Goal: Check status: Check status

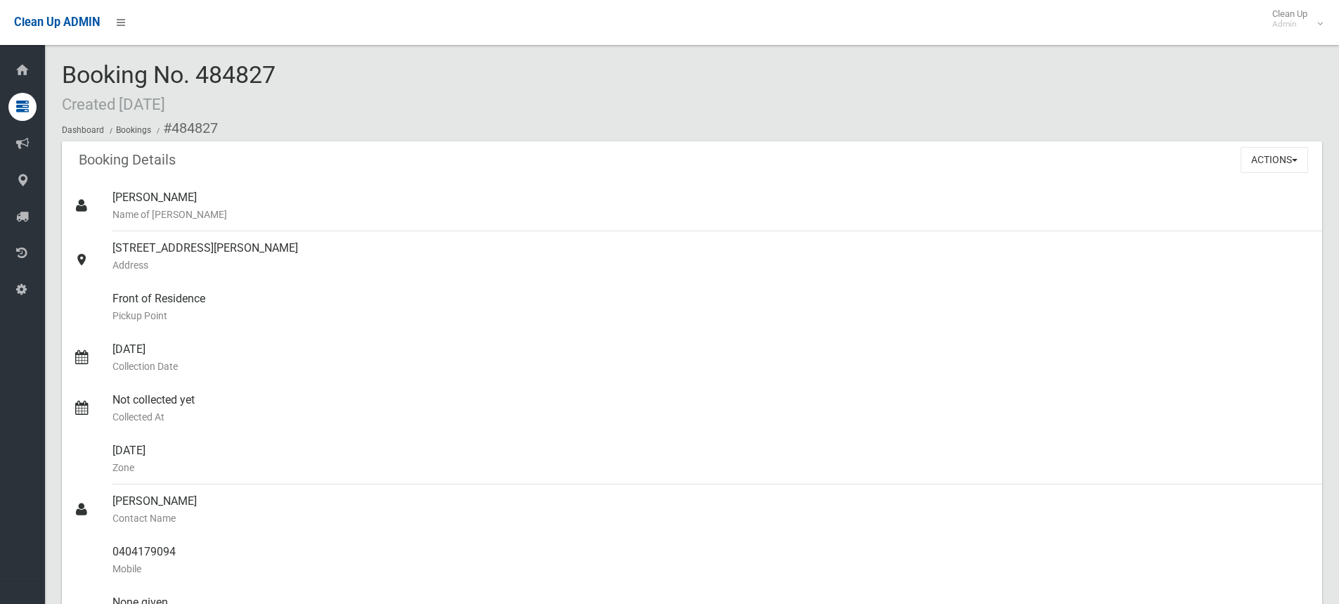
scroll to position [1476, 0]
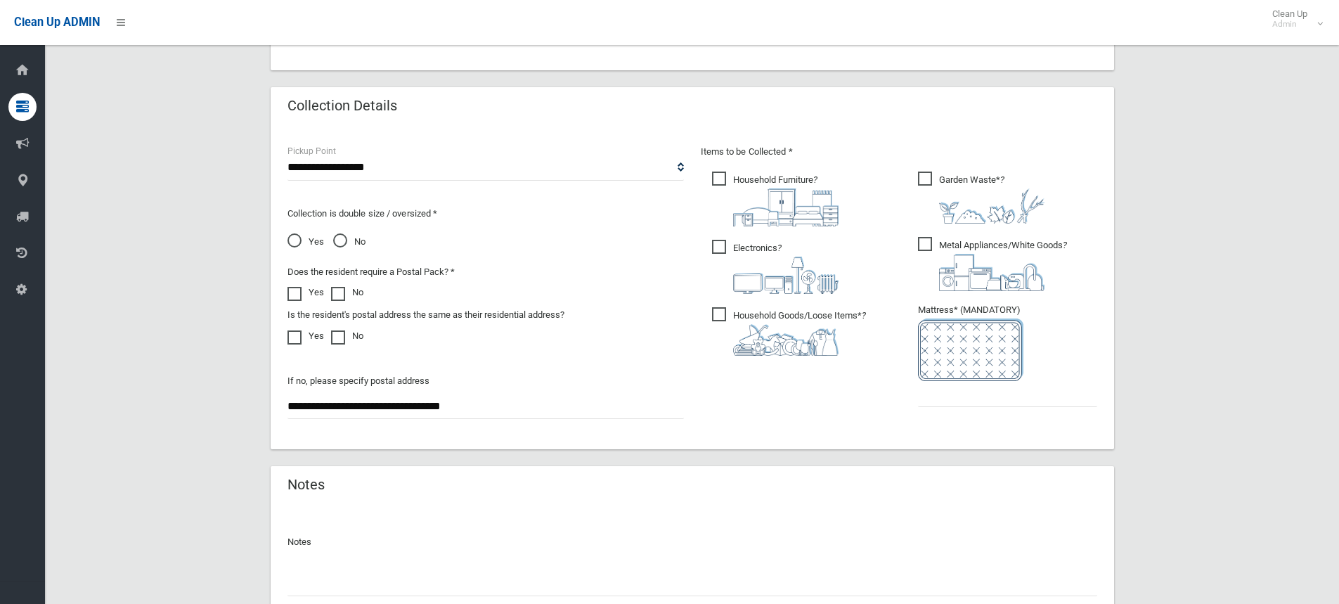
scroll to position [562, 0]
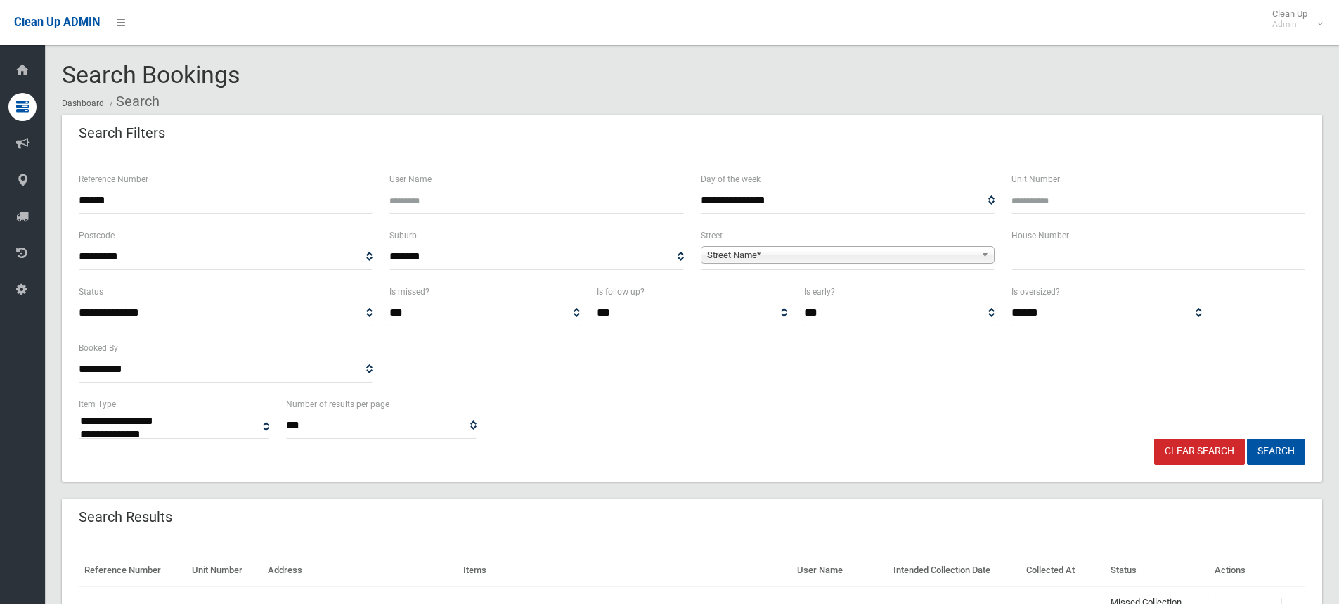
select select
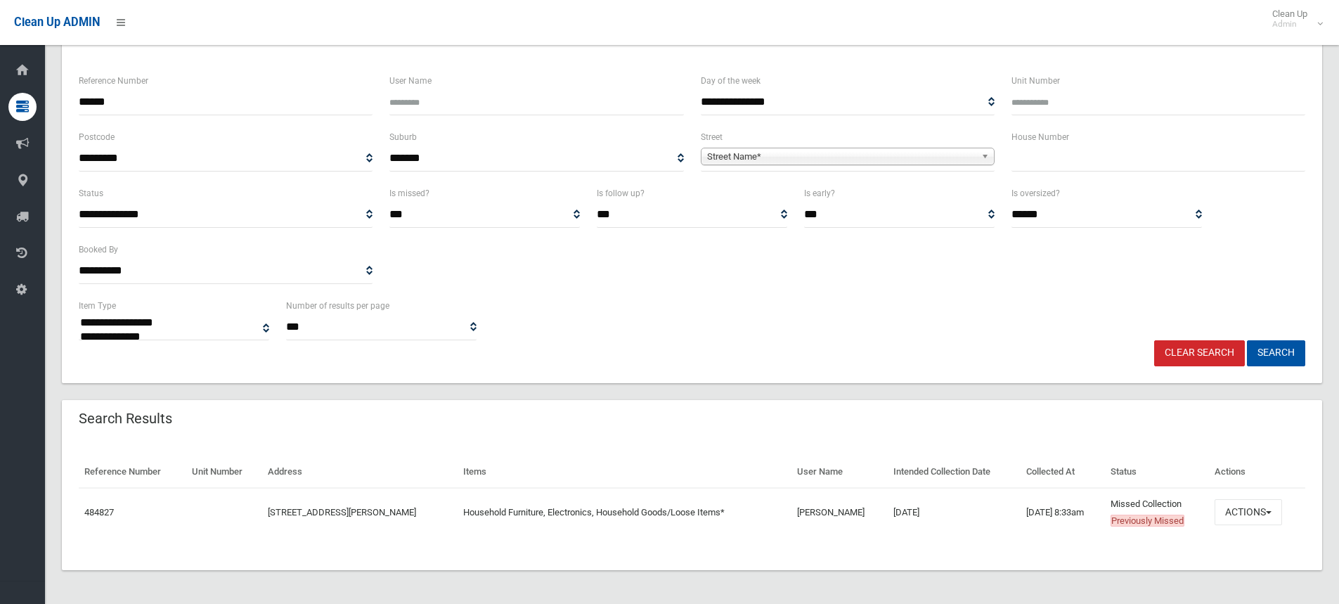
click at [1031, 153] on input "text" at bounding box center [1158, 158] width 294 height 26
type input "***"
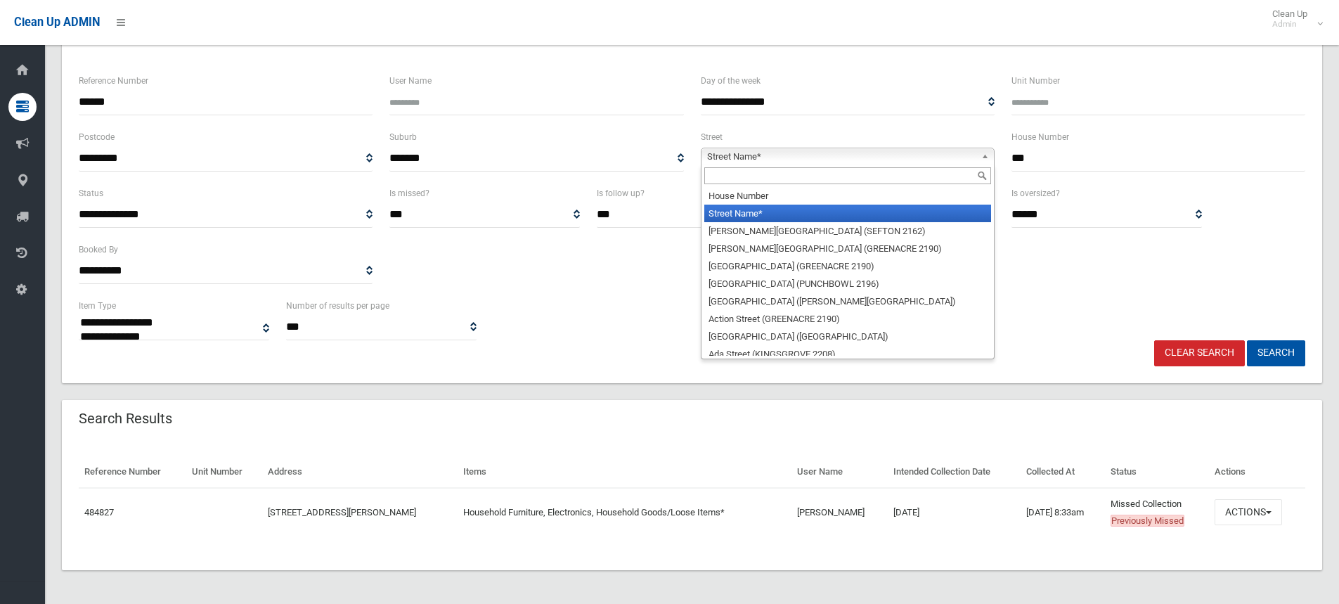
click at [980, 154] on link "Street Name*" at bounding box center [848, 157] width 294 height 18
click at [947, 172] on input "text" at bounding box center [847, 175] width 287 height 17
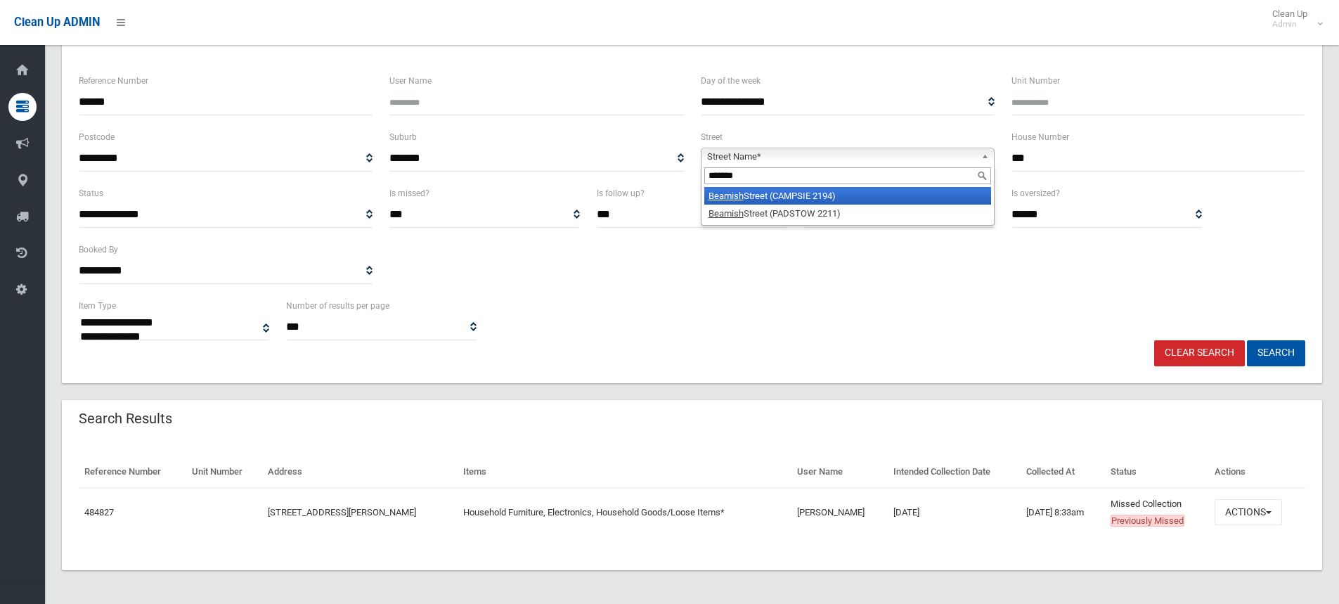
type input "*******"
click at [918, 191] on li "Beamish Street (CAMPSIE 2194)" at bounding box center [847, 196] width 287 height 18
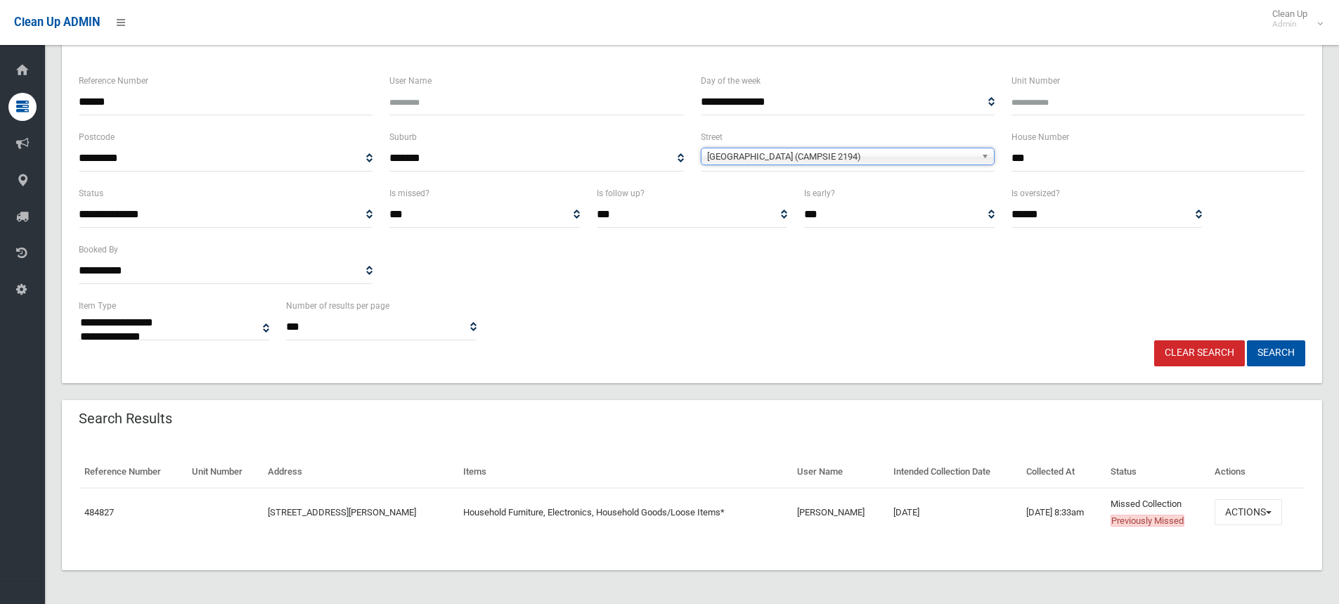
click at [1247, 340] on button "Search" at bounding box center [1276, 353] width 58 height 26
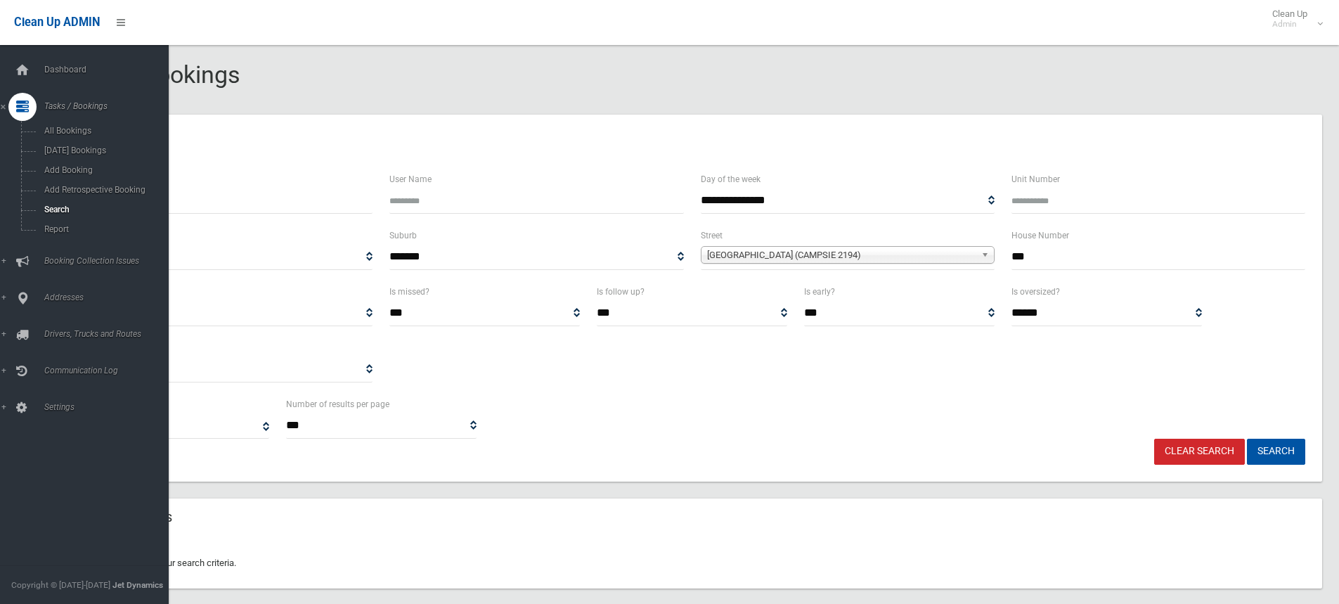
select select
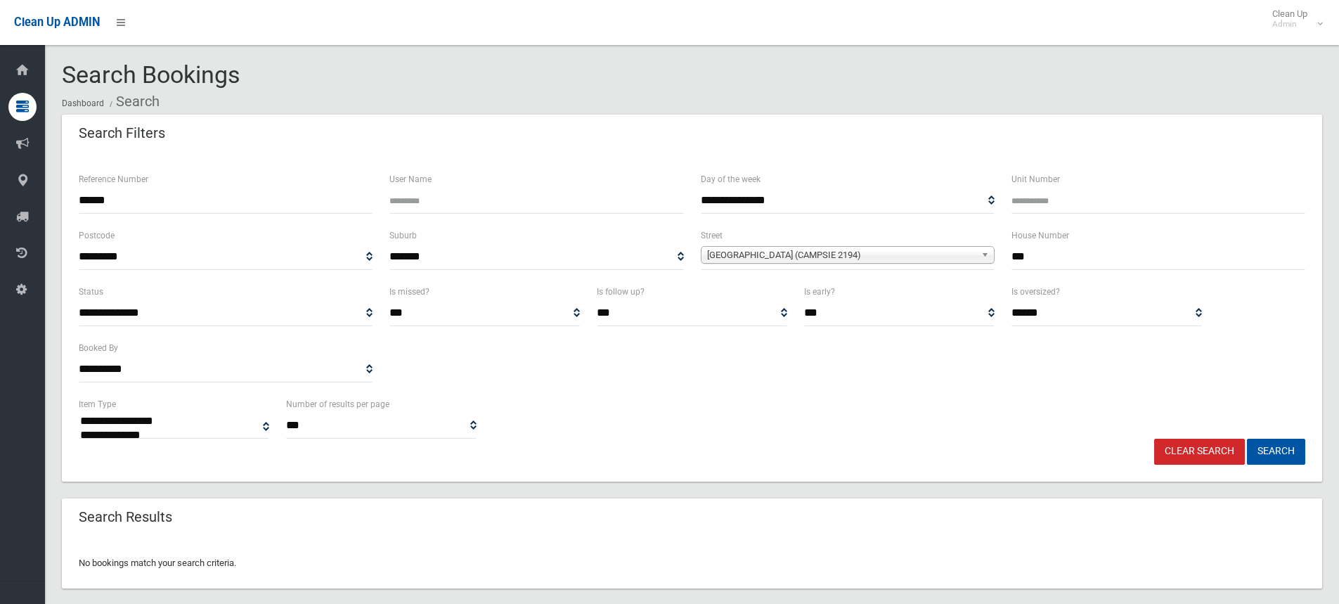
click at [1048, 255] on input "***" at bounding box center [1158, 257] width 294 height 26
click at [1247, 438] on button "Search" at bounding box center [1276, 451] width 58 height 26
select select
click at [495, 566] on div "No bookings match your search criteria." at bounding box center [692, 563] width 1260 height 51
click at [657, 557] on div "No bookings match your search criteria." at bounding box center [692, 563] width 1260 height 51
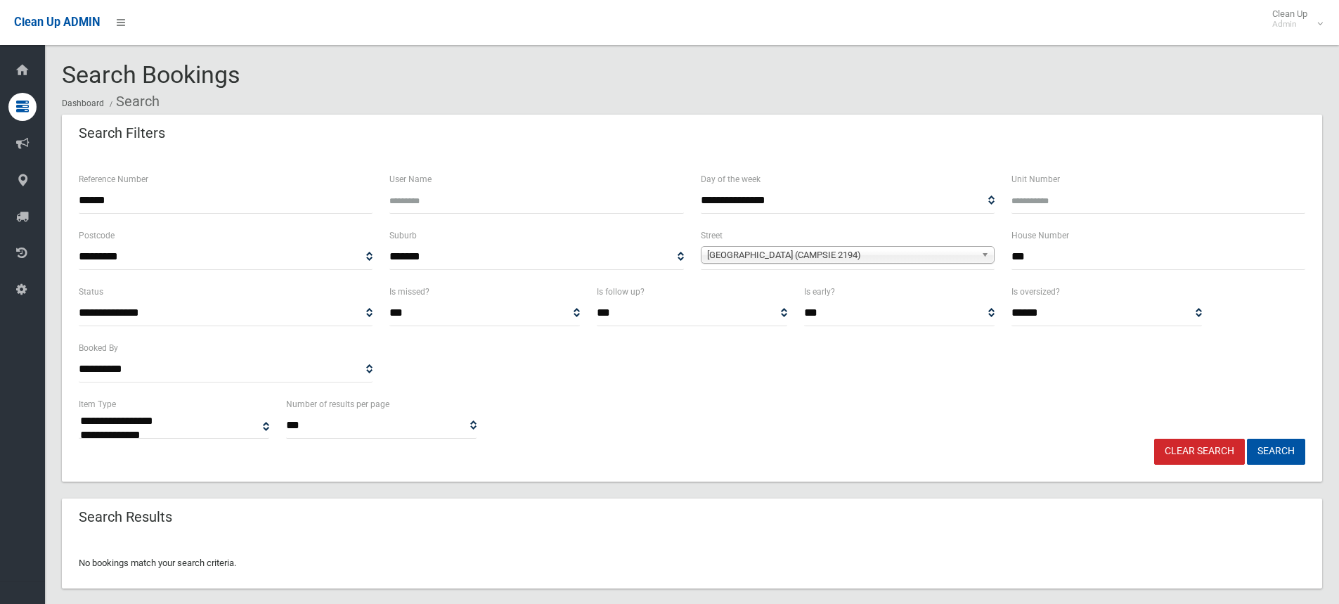
click at [453, 548] on div "No bookings match your search criteria." at bounding box center [692, 563] width 1260 height 51
